Goal: Register for event/course

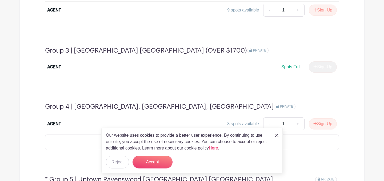
scroll to position [463, 0]
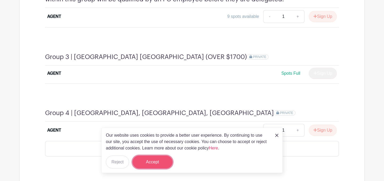
click at [161, 166] on button "Accept" at bounding box center [152, 161] width 40 height 13
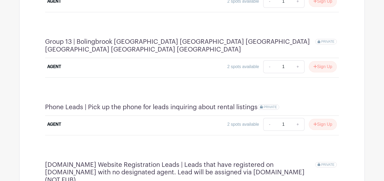
scroll to position [1232, 0]
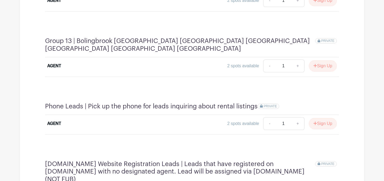
type input "2"
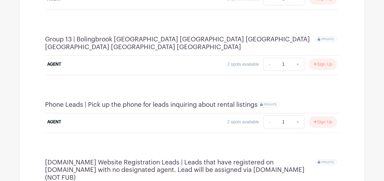
scroll to position [1231, 0]
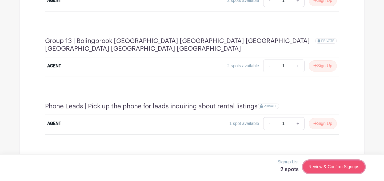
click at [330, 161] on link "Review & Confirm Signups" at bounding box center [334, 166] width 62 height 13
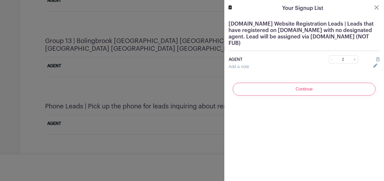
click at [356, 88] on input "Continue" at bounding box center [304, 89] width 143 height 13
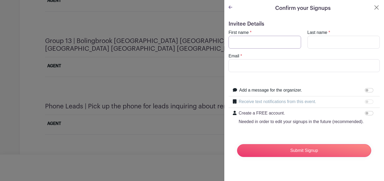
click at [244, 47] on input "First name" at bounding box center [264, 42] width 73 height 13
type input "[PERSON_NAME]"
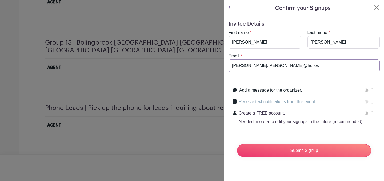
scroll to position [1229, 0]
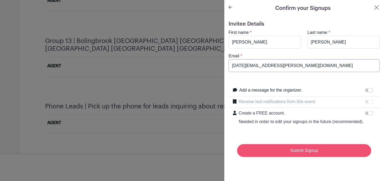
type input "[DATE][EMAIL_ADDRESS][PERSON_NAME][DOMAIN_NAME]"
click at [320, 153] on input "Submit Signup" at bounding box center [304, 150] width 134 height 13
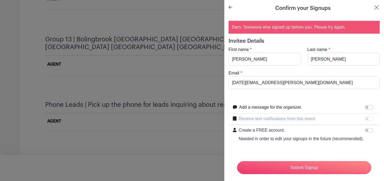
scroll to position [1228, 0]
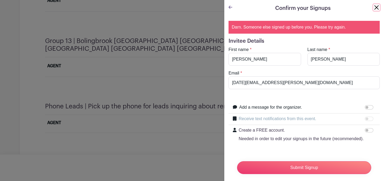
click at [379, 7] on button "Close" at bounding box center [376, 7] width 6 height 6
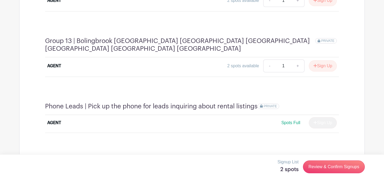
scroll to position [1233, 0]
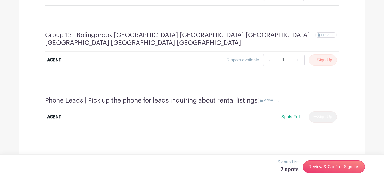
type input "1"
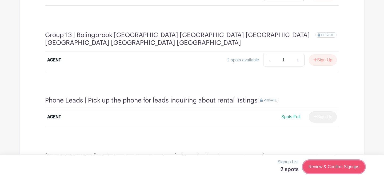
click at [332, 166] on link "Review & Confirm Signups" at bounding box center [334, 166] width 62 height 13
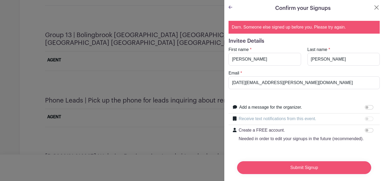
click at [325, 166] on input "Submit Signup" at bounding box center [304, 167] width 134 height 13
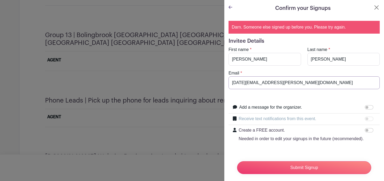
click at [272, 83] on input "[DATE][EMAIL_ADDRESS][PERSON_NAME][DOMAIN_NAME]" at bounding box center [303, 82] width 151 height 13
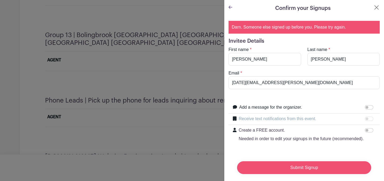
click at [300, 169] on input "Submit Signup" at bounding box center [304, 167] width 134 height 13
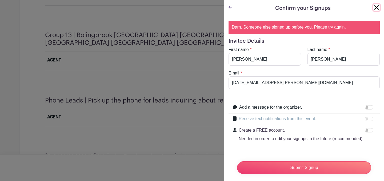
click at [377, 6] on button "Close" at bounding box center [376, 7] width 6 height 6
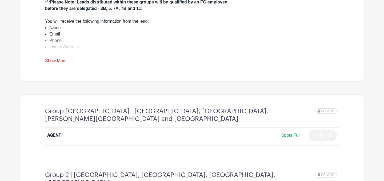
scroll to position [215, 0]
